Goal: Task Accomplishment & Management: Manage account settings

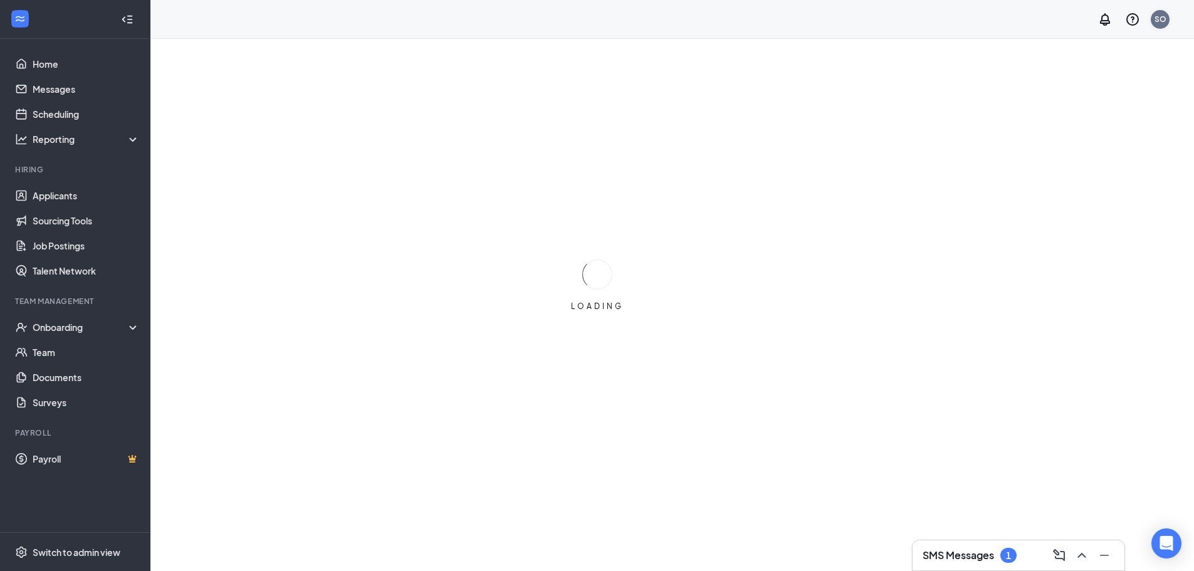
click at [1159, 21] on div "SO" at bounding box center [1161, 19] width 12 height 11
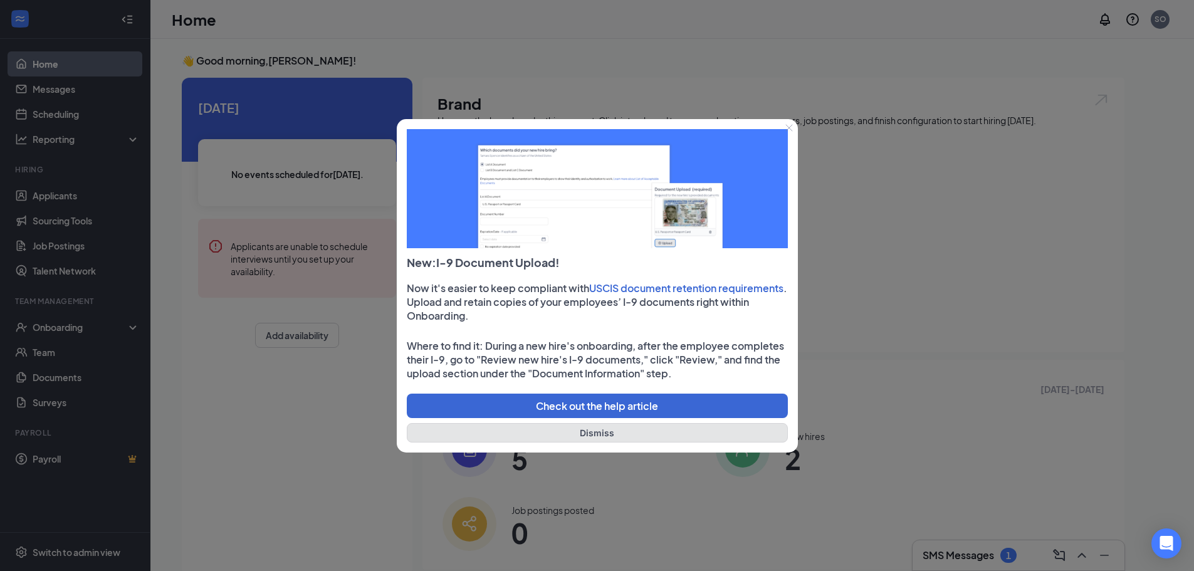
click at [638, 434] on button "Dismiss" at bounding box center [597, 432] width 381 height 19
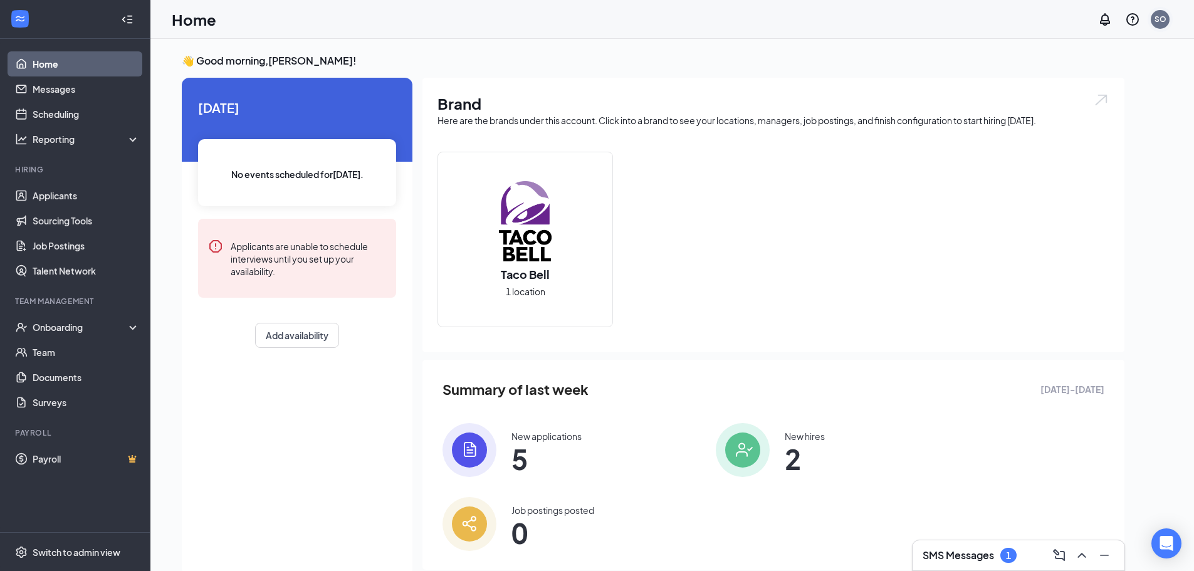
click at [1168, 19] on div "SO" at bounding box center [1160, 19] width 19 height 19
click at [1075, 130] on link "Account settings" at bounding box center [1097, 136] width 135 height 13
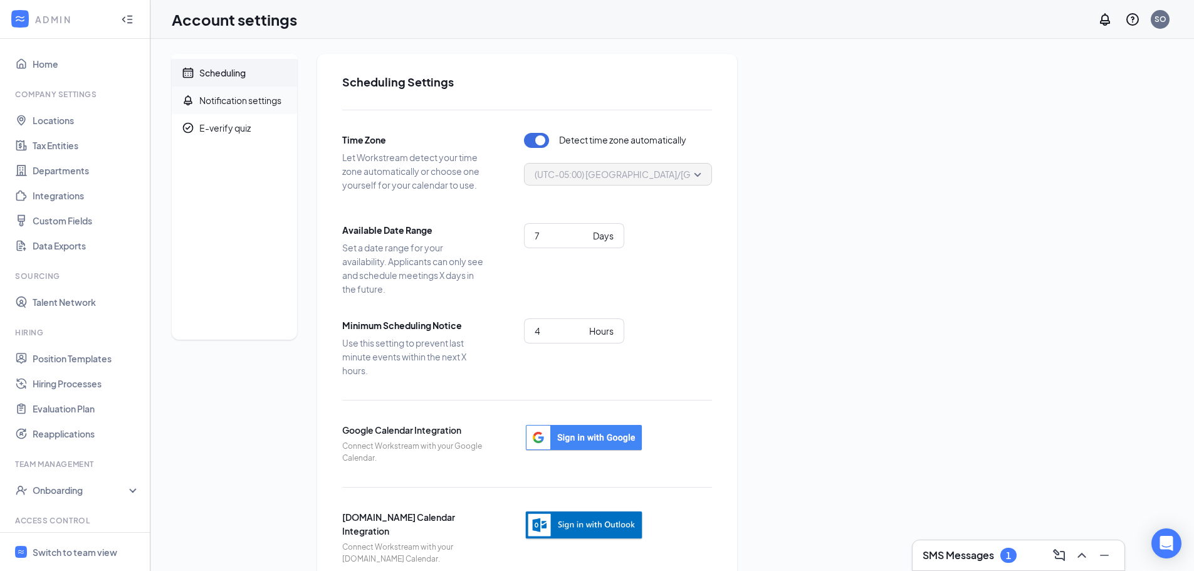
click at [241, 100] on div "Notification settings" at bounding box center [240, 100] width 82 height 13
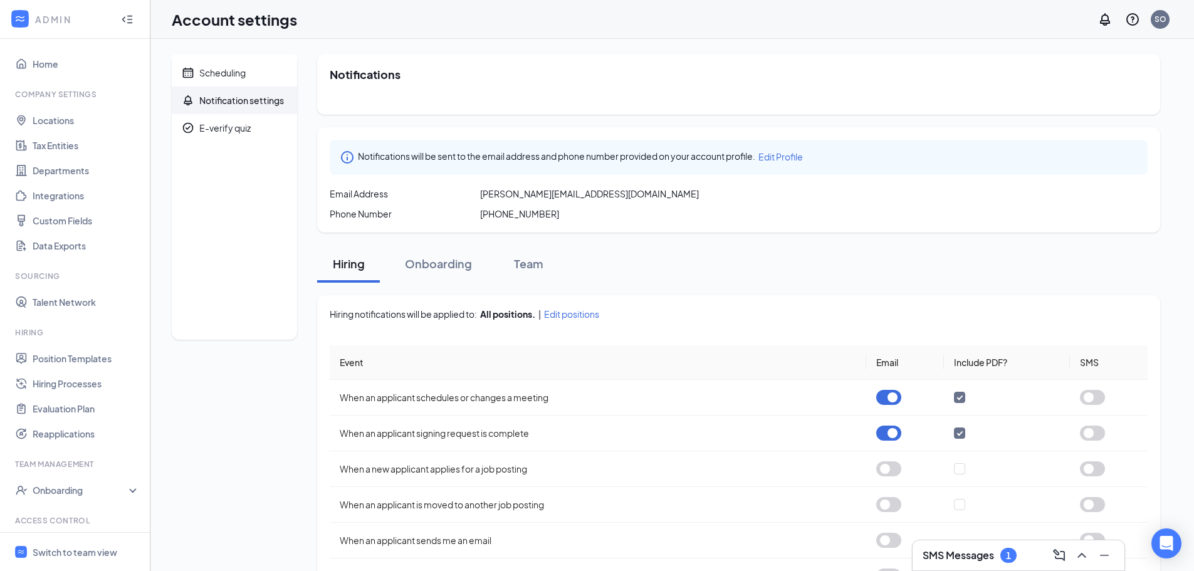
click at [517, 196] on span "[PERSON_NAME][EMAIL_ADDRESS][DOMAIN_NAME]" at bounding box center [589, 193] width 219 height 13
click at [803, 159] on span "Edit Profile" at bounding box center [781, 156] width 45 height 11
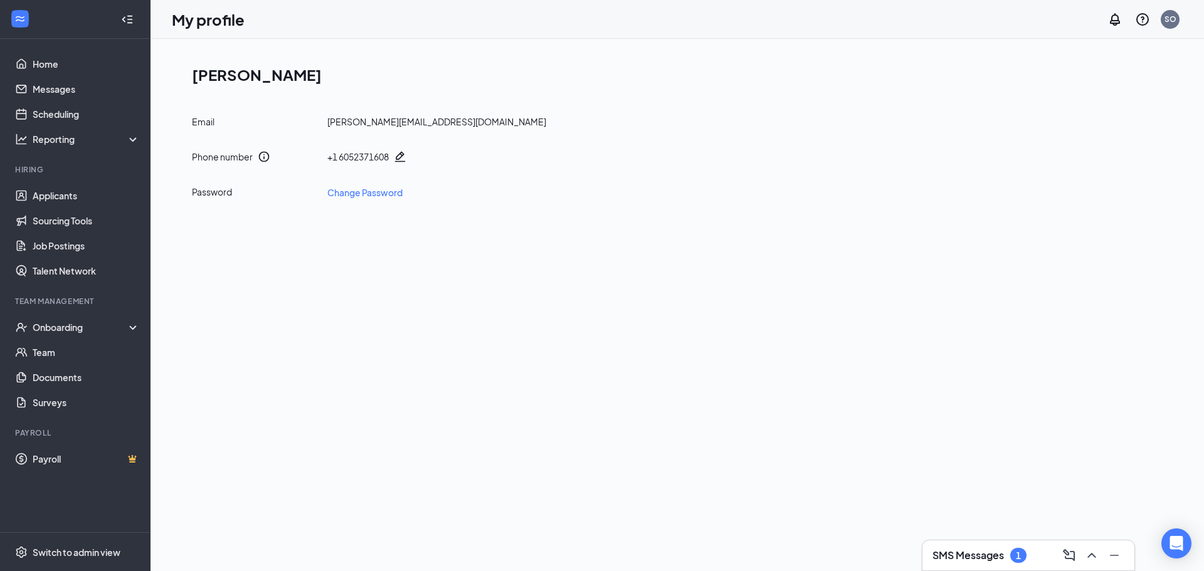
click at [388, 125] on div "[PERSON_NAME][EMAIL_ADDRESS][DOMAIN_NAME]" at bounding box center [436, 121] width 219 height 13
click at [1167, 15] on div "SO" at bounding box center [1170, 19] width 12 height 11
click at [1107, 105] on link "My profile" at bounding box center [1107, 111] width 135 height 13
click at [1171, 20] on div "SO" at bounding box center [1170, 19] width 12 height 11
click at [1147, 133] on link "Account settings" at bounding box center [1107, 136] width 135 height 13
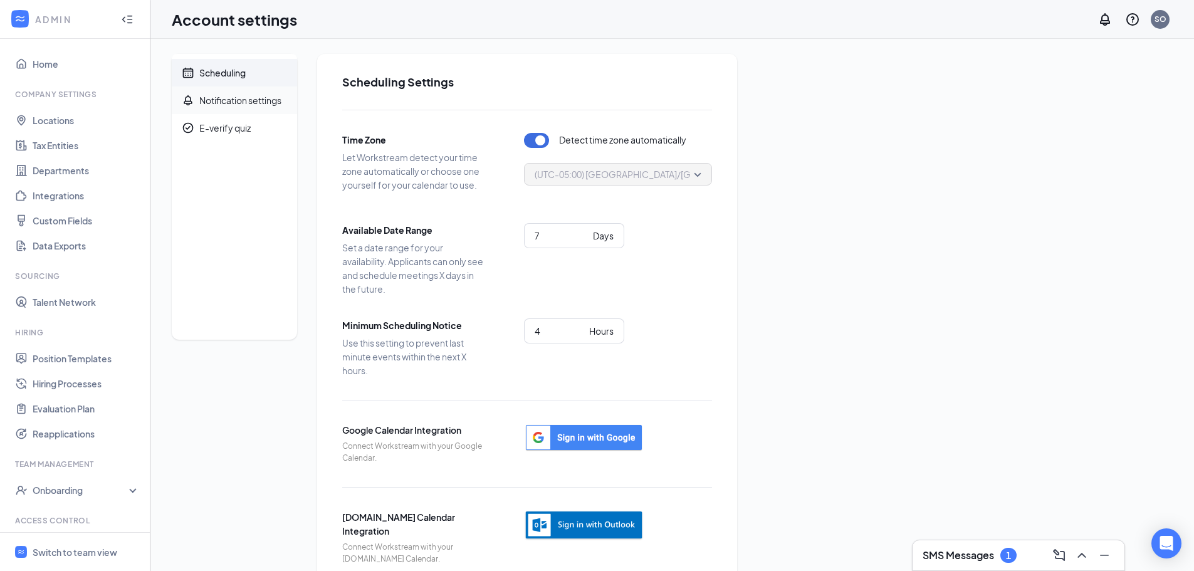
click at [257, 101] on div "Notification settings" at bounding box center [240, 100] width 82 height 13
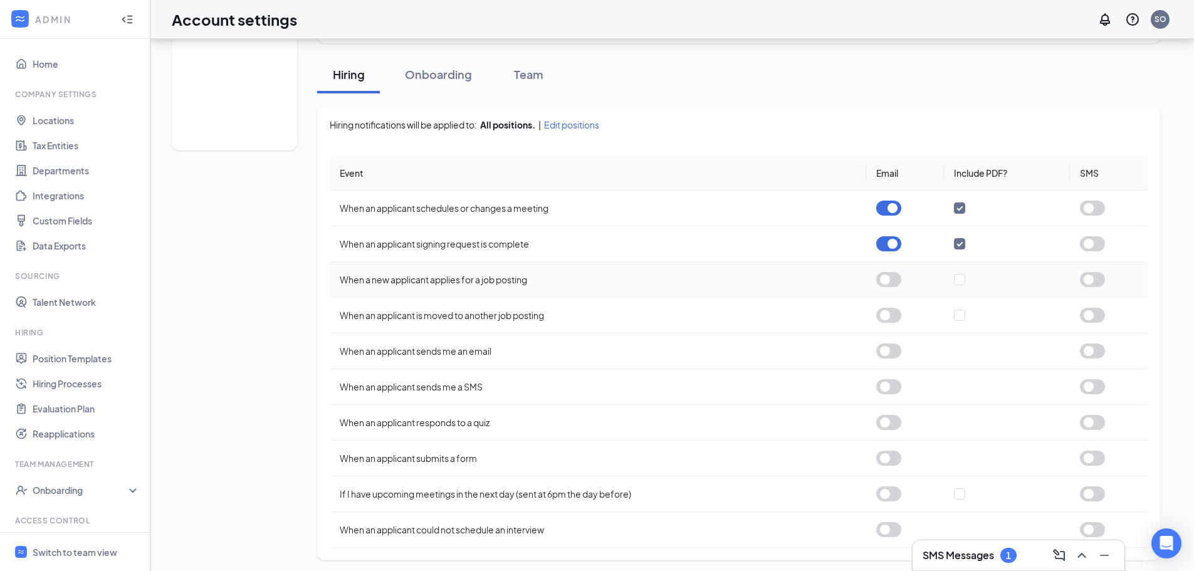
scroll to position [194, 0]
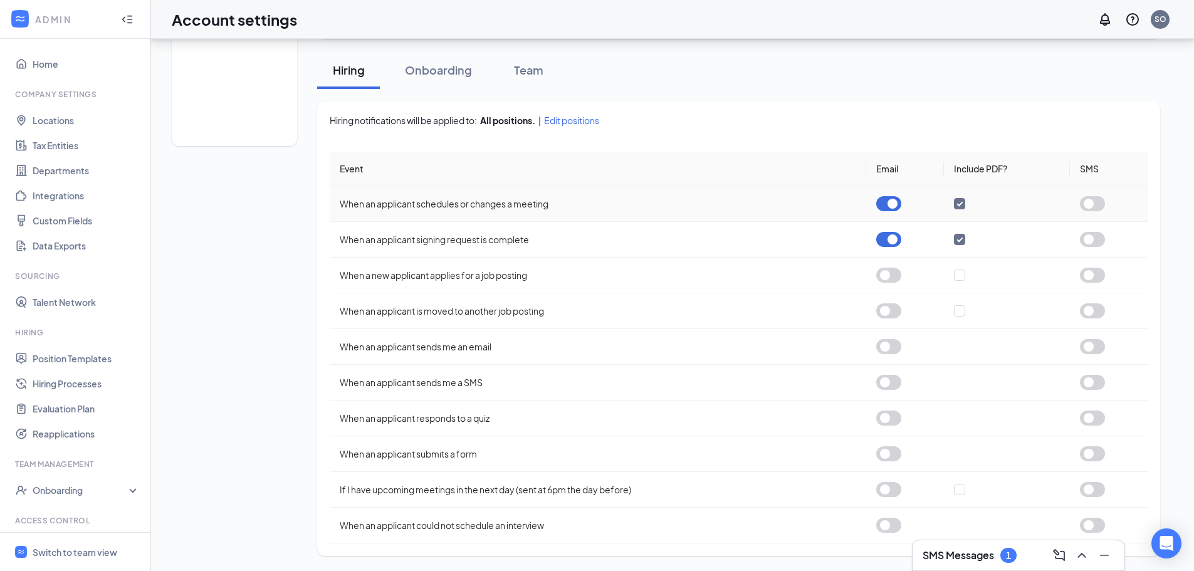
click at [885, 204] on button "button" at bounding box center [889, 203] width 25 height 15
click at [892, 236] on button "button" at bounding box center [889, 239] width 25 height 15
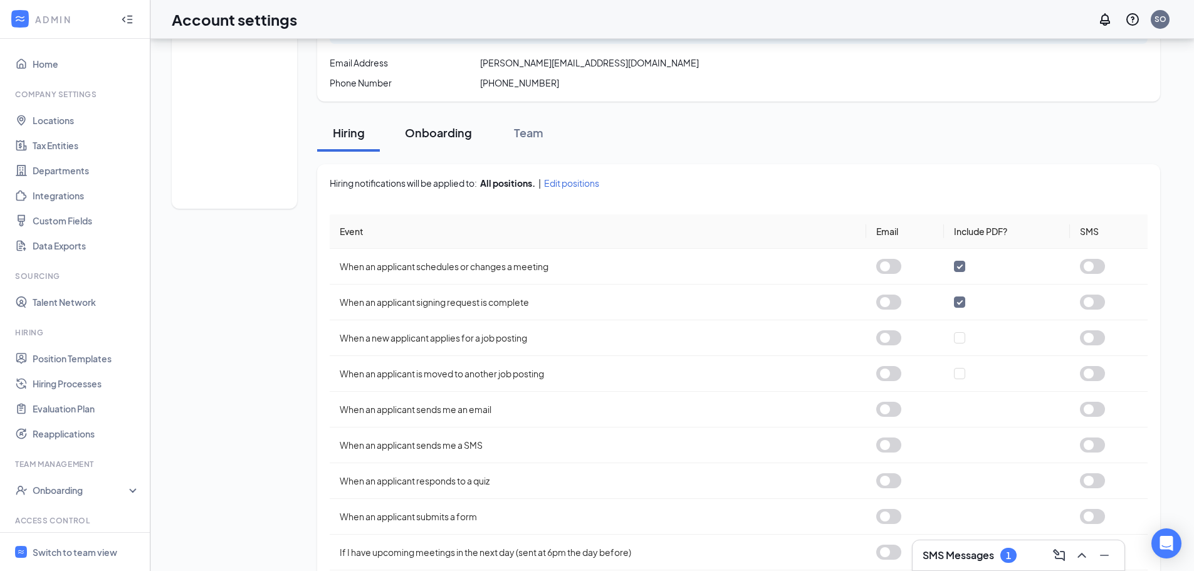
click at [433, 129] on div "Onboarding" at bounding box center [438, 133] width 67 height 16
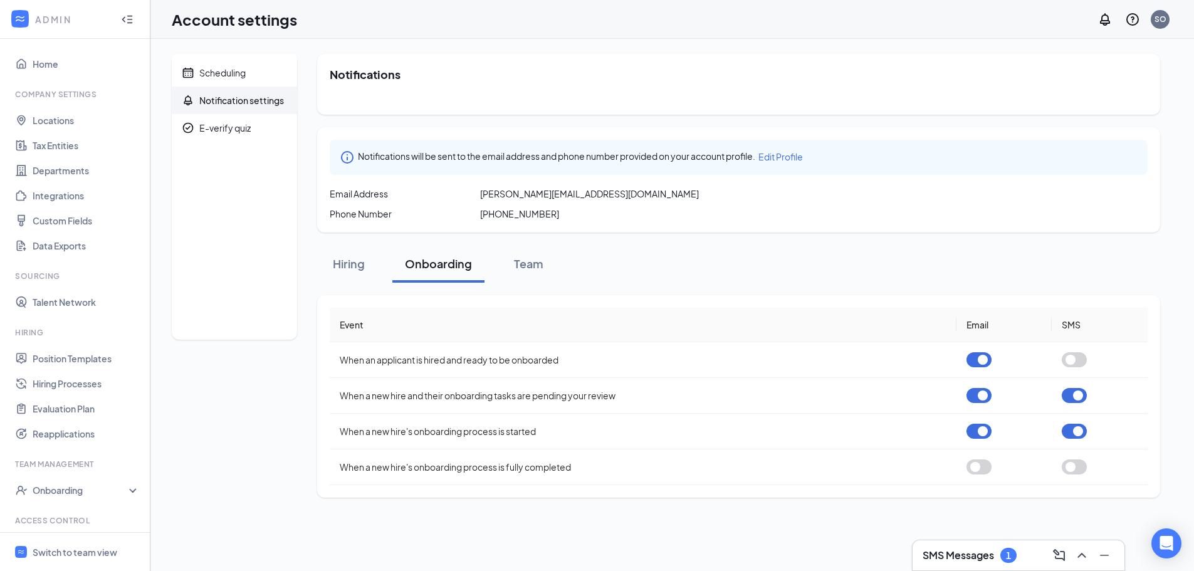
scroll to position [0, 0]
click at [988, 361] on button "button" at bounding box center [986, 359] width 25 height 15
click at [984, 398] on button "button" at bounding box center [986, 395] width 25 height 15
click at [995, 436] on button "button" at bounding box center [986, 431] width 25 height 15
click at [1085, 431] on button "button" at bounding box center [1083, 431] width 25 height 15
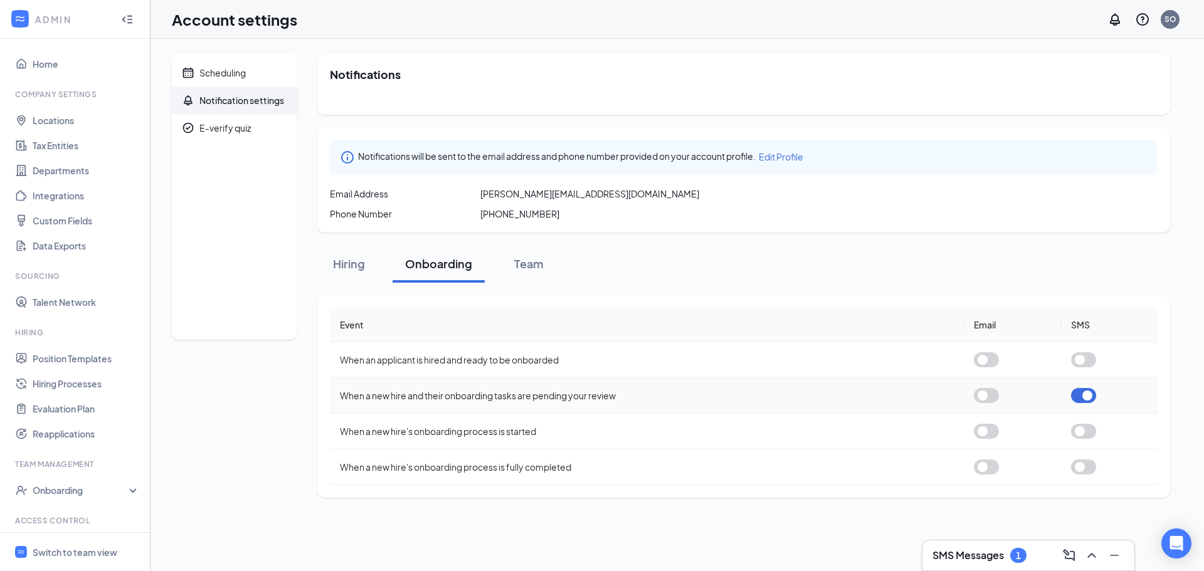
click at [1077, 395] on button "button" at bounding box center [1083, 395] width 25 height 15
click at [530, 268] on div "Team" at bounding box center [529, 264] width 38 height 16
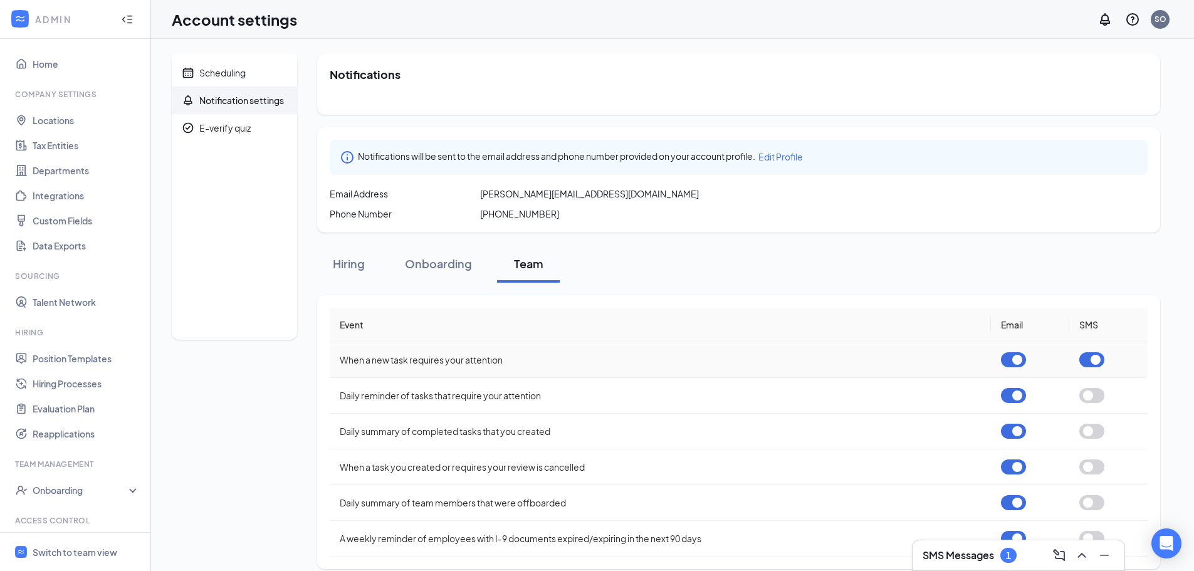
click at [1013, 364] on button "button" at bounding box center [1013, 359] width 25 height 15
click at [1017, 396] on button "button" at bounding box center [1013, 395] width 25 height 15
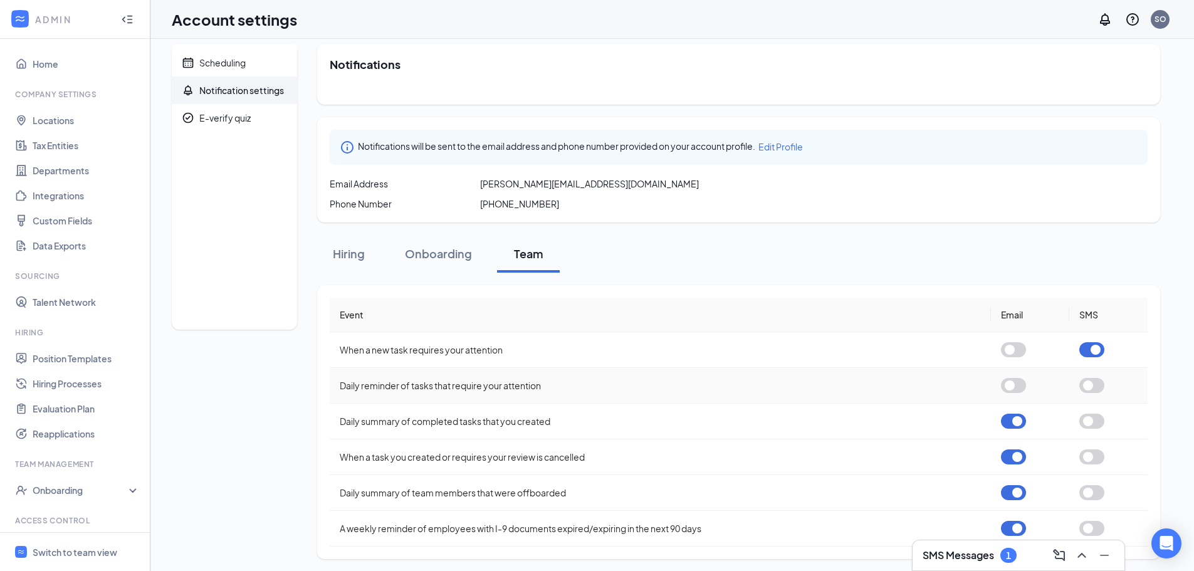
scroll to position [13, 0]
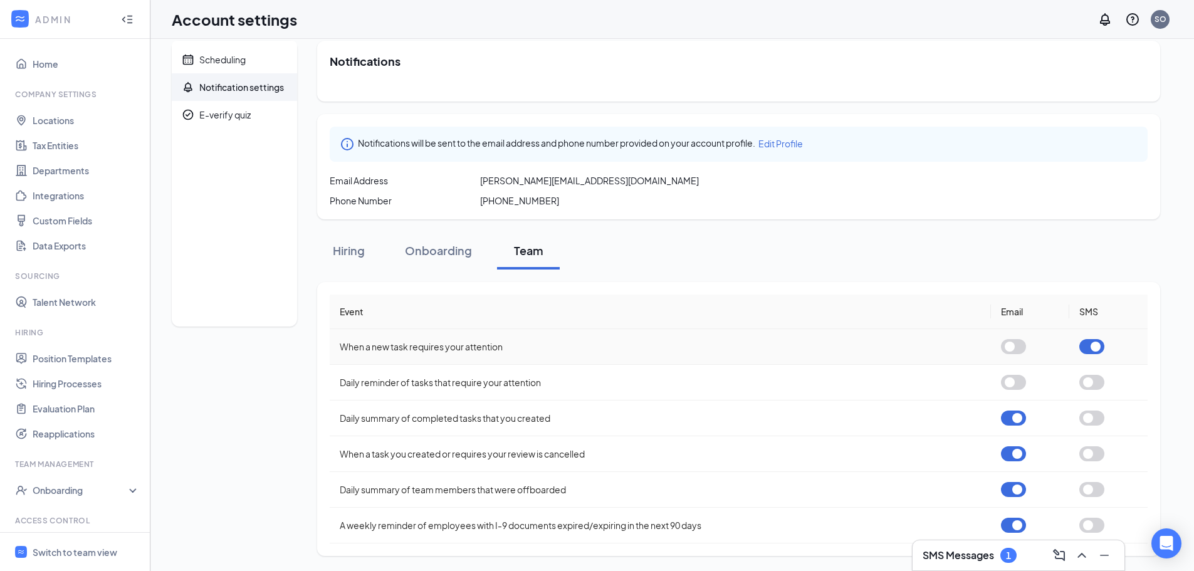
click at [1017, 348] on button "button" at bounding box center [1013, 346] width 25 height 15
click at [1094, 347] on button "button" at bounding box center [1092, 346] width 25 height 15
click at [1016, 420] on button "button" at bounding box center [1013, 418] width 25 height 15
click at [1016, 460] on button "button" at bounding box center [1013, 453] width 25 height 15
click at [1006, 345] on button "button" at bounding box center [1013, 346] width 25 height 15
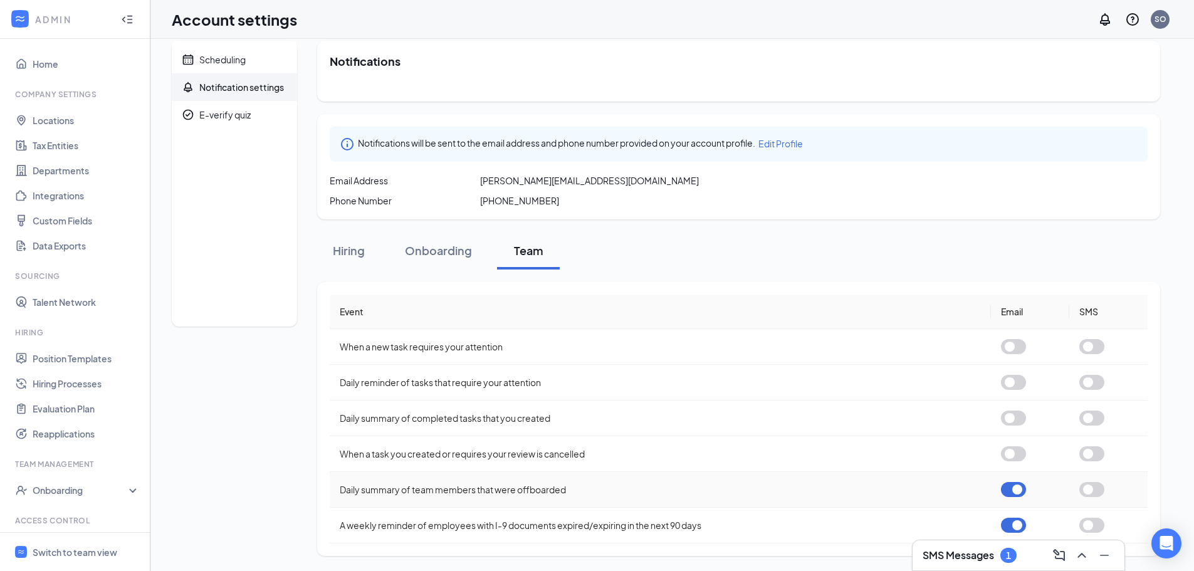
click at [1010, 489] on button "button" at bounding box center [1013, 489] width 25 height 15
click at [1016, 528] on button "button" at bounding box center [1013, 525] width 25 height 15
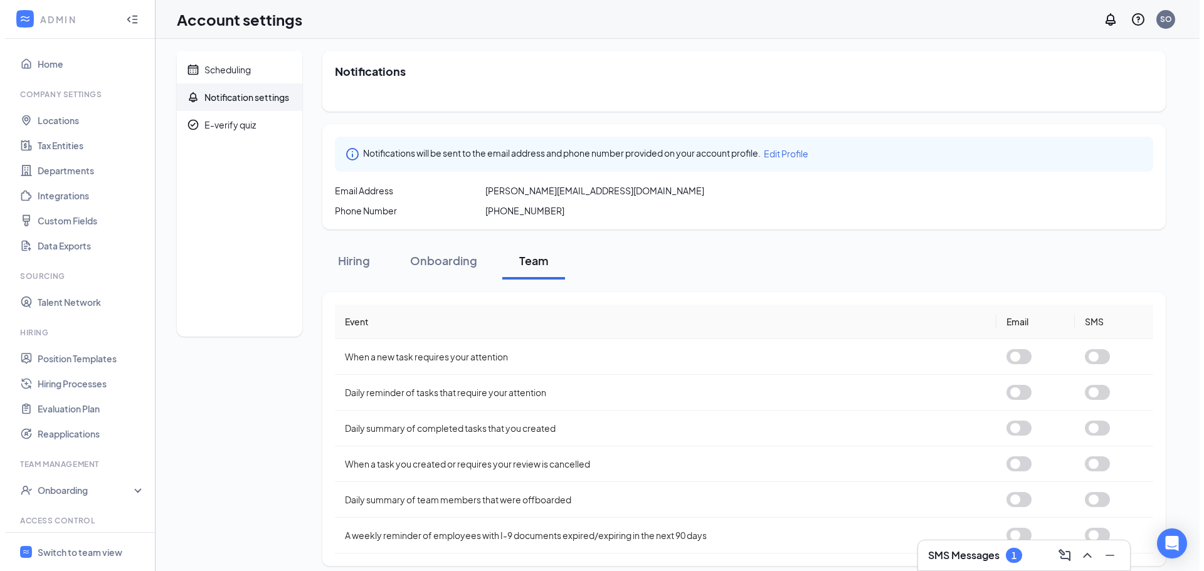
scroll to position [0, 0]
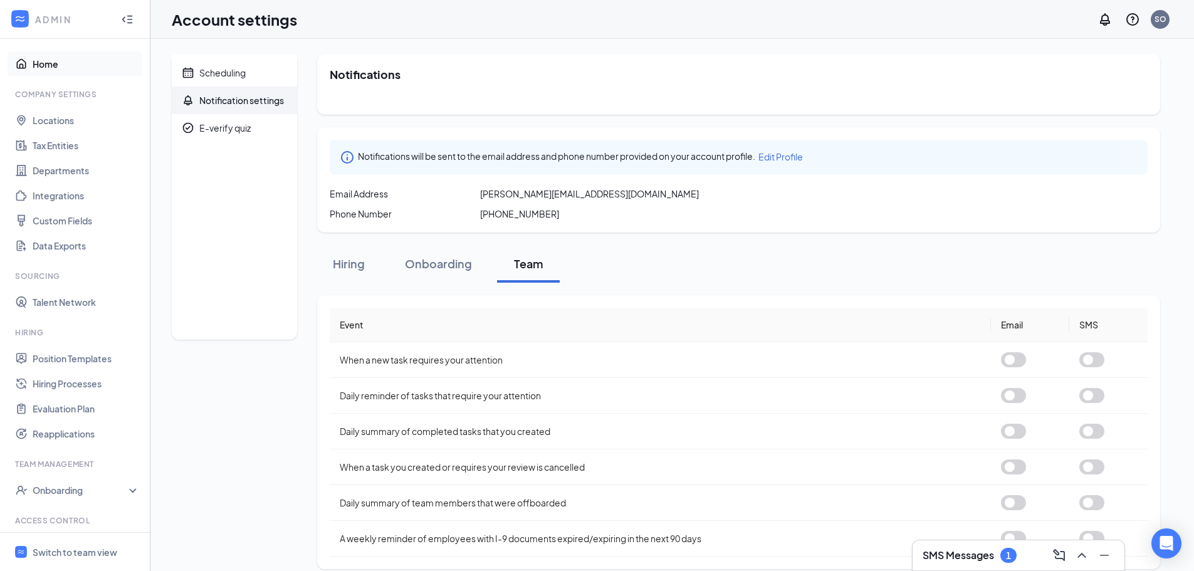
click at [53, 67] on link "Home" at bounding box center [86, 63] width 107 height 25
